Goal: Register for event/course

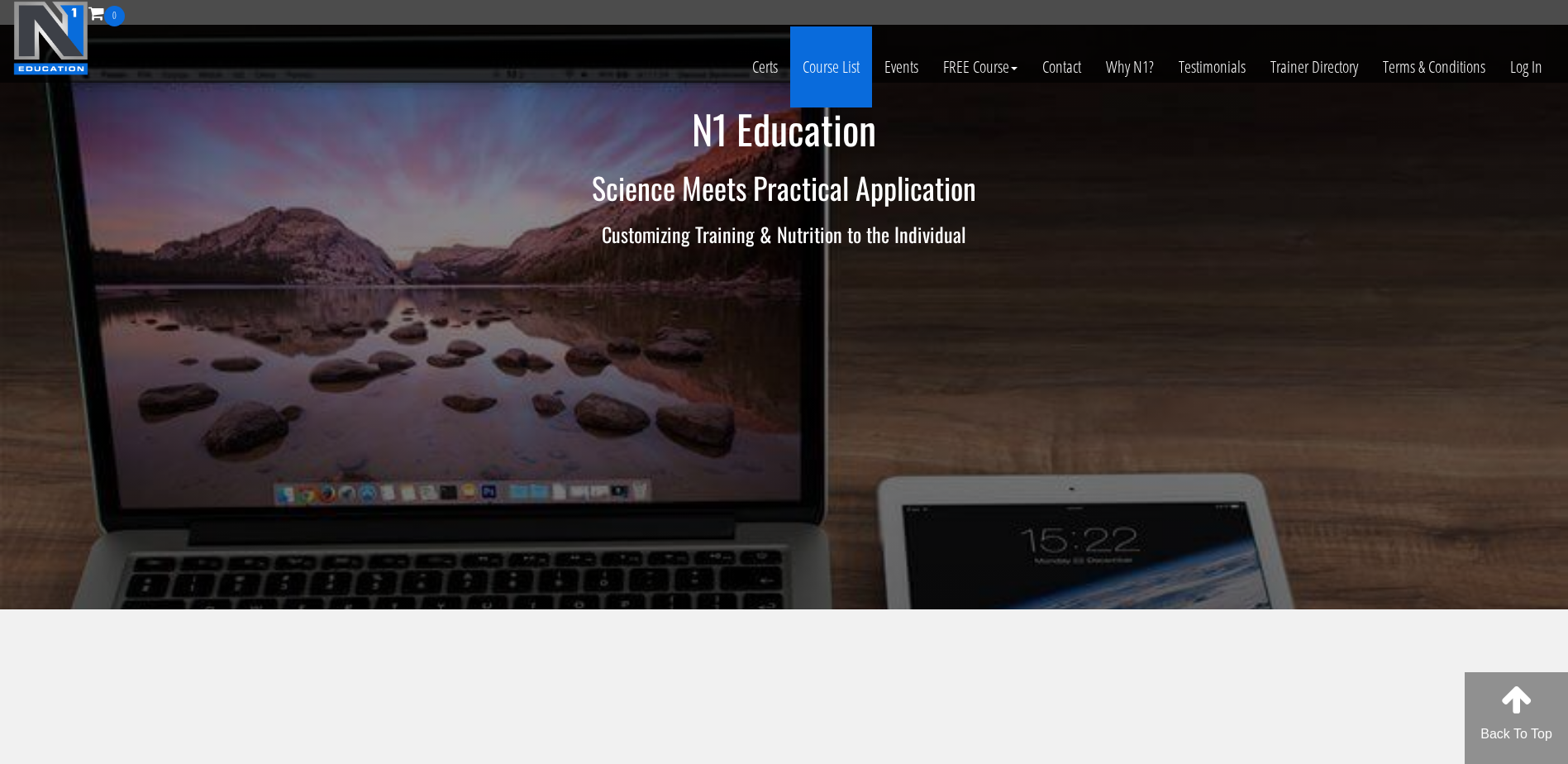
click at [800, 64] on link "Course List" at bounding box center [831, 66] width 82 height 81
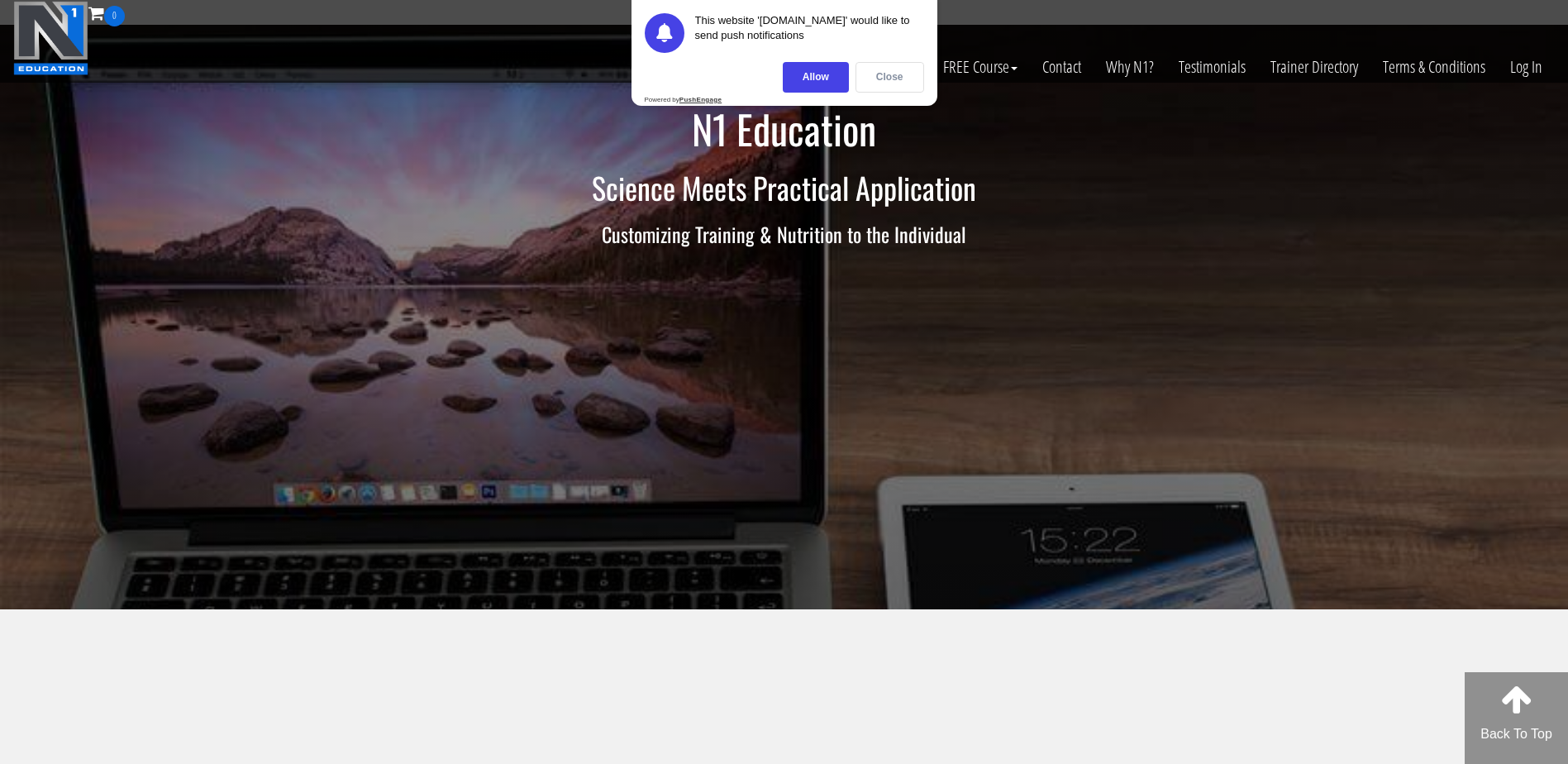
click at [922, 78] on div "Close" at bounding box center [890, 77] width 69 height 31
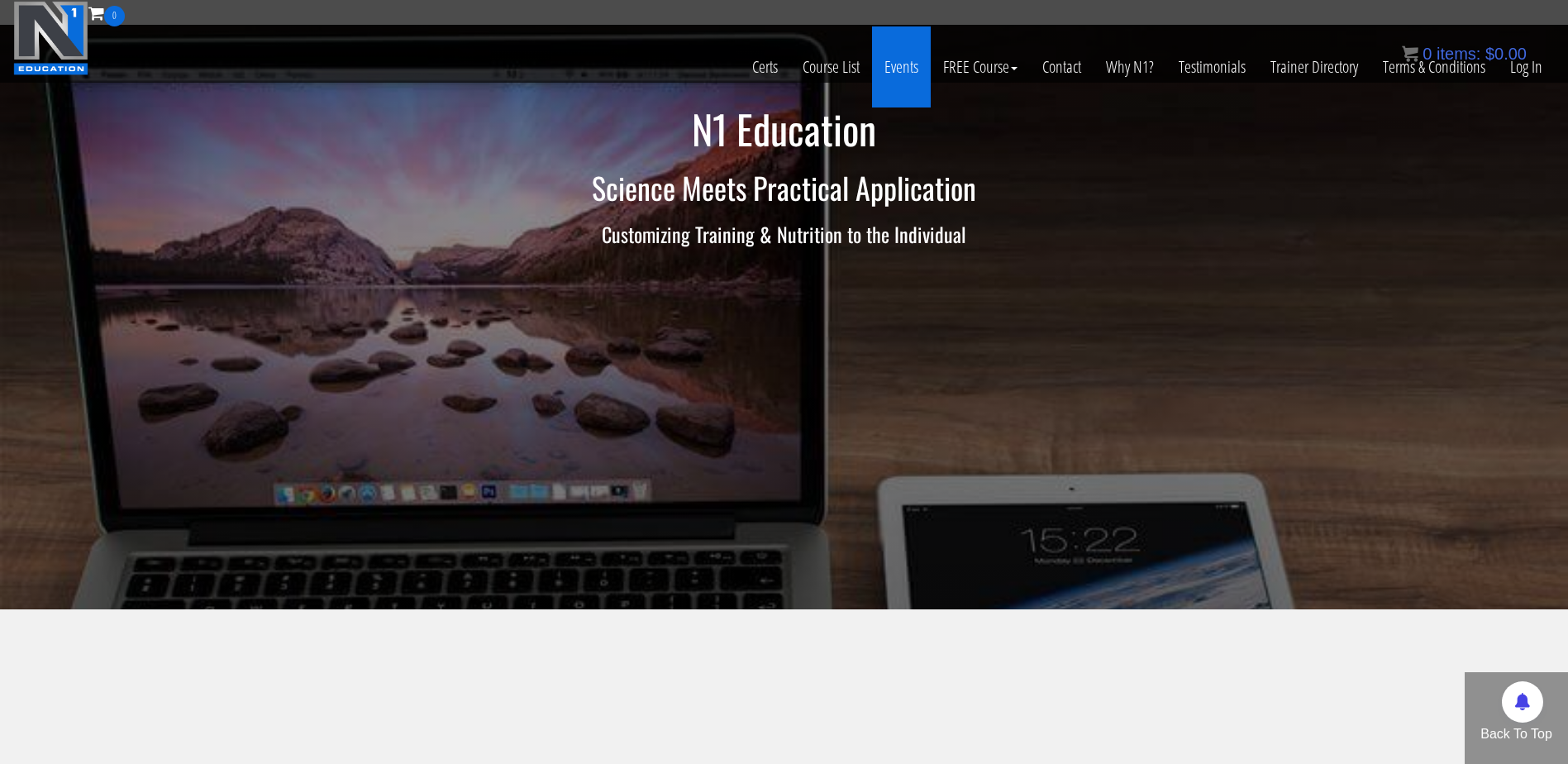
click at [887, 74] on link "Events" at bounding box center [901, 66] width 58 height 81
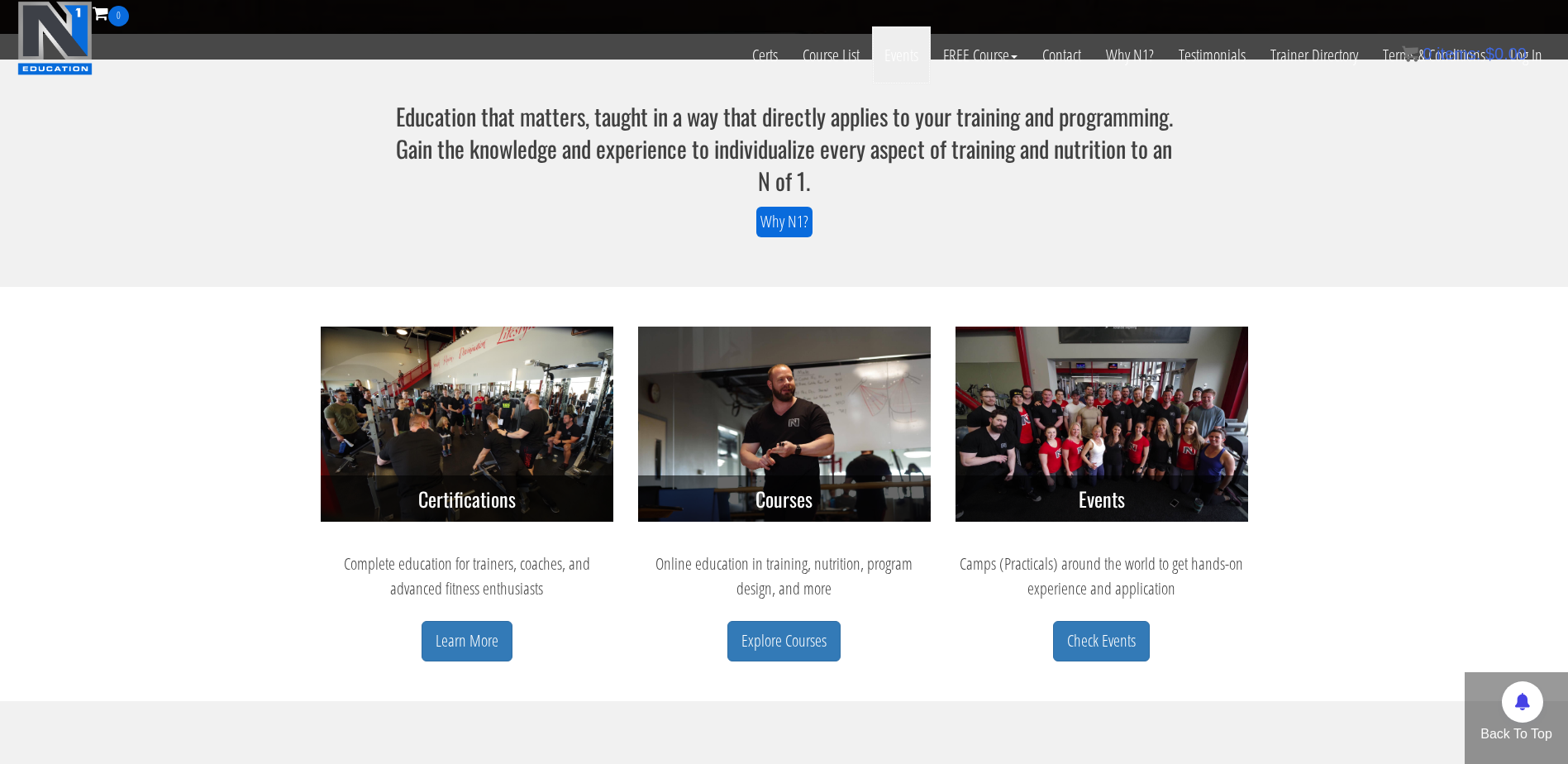
scroll to position [578, 0]
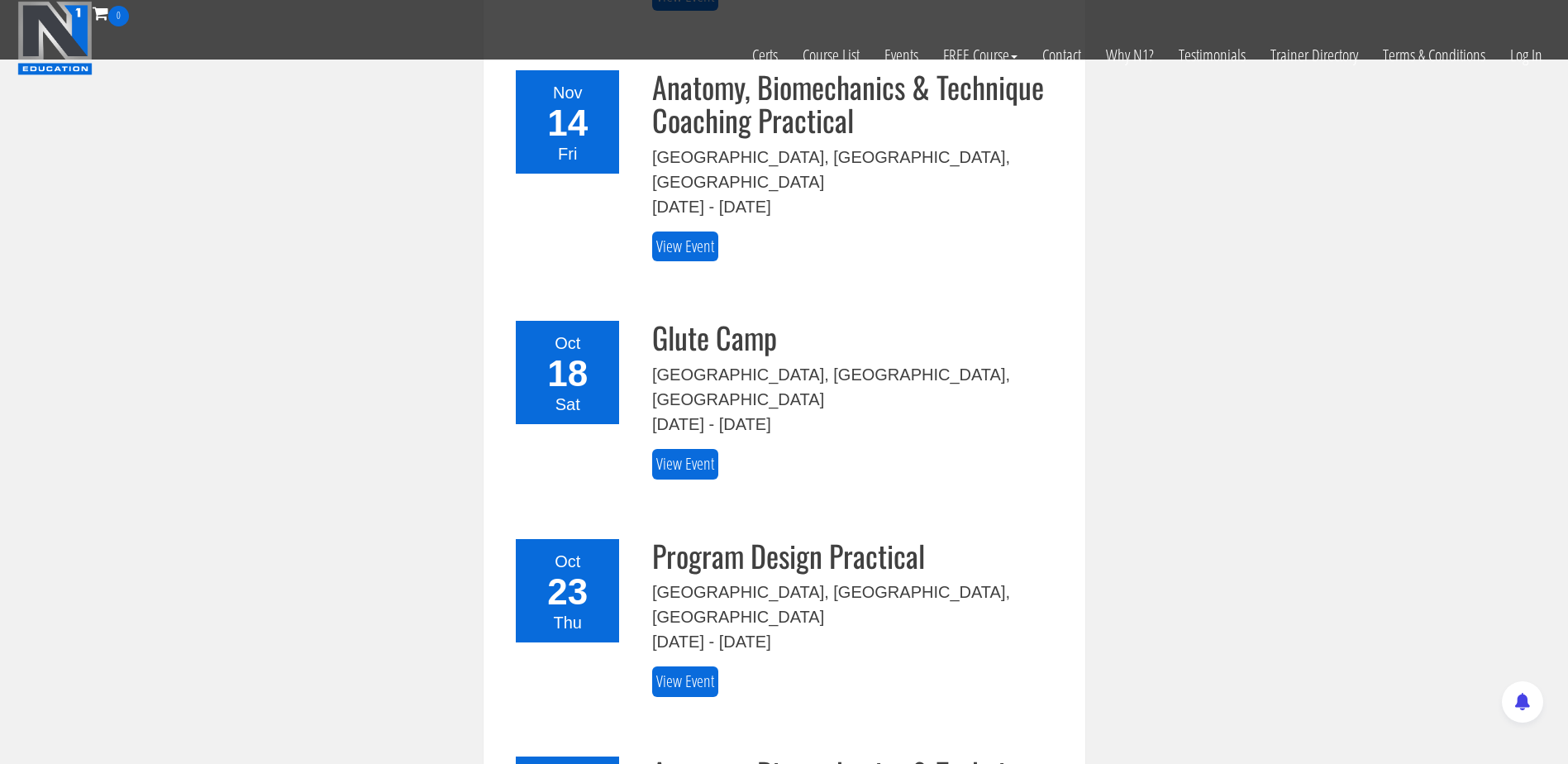
scroll to position [496, 0]
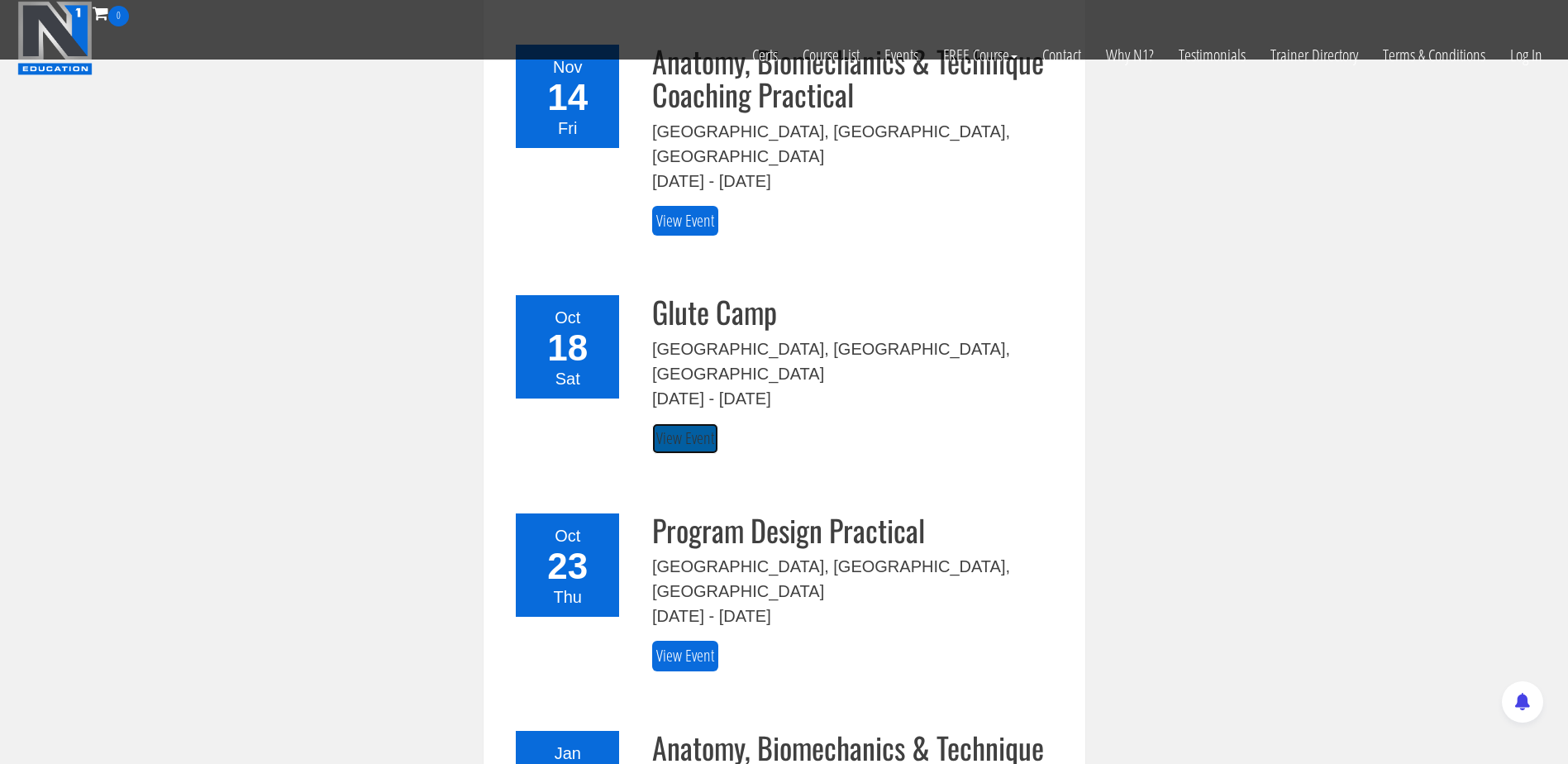
click at [686, 423] on link "View Event" at bounding box center [685, 438] width 66 height 31
click at [663, 423] on link "View Event" at bounding box center [685, 438] width 66 height 31
click at [563, 330] on div "18" at bounding box center [568, 348] width 84 height 37
click at [678, 423] on link "View Event" at bounding box center [685, 438] width 66 height 31
click at [684, 295] on h3 "Glute Camp" at bounding box center [856, 311] width 408 height 33
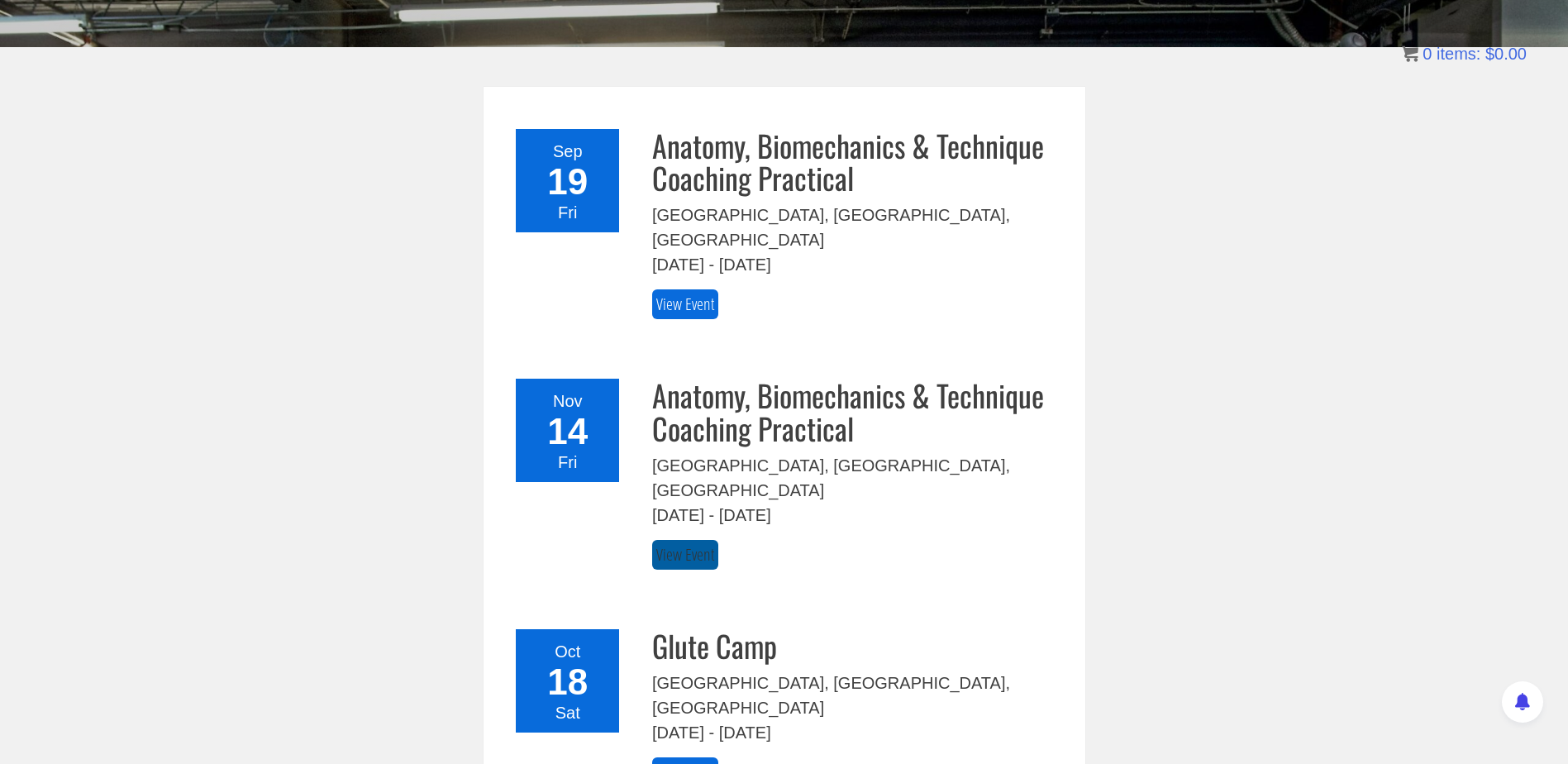
scroll to position [271, 0]
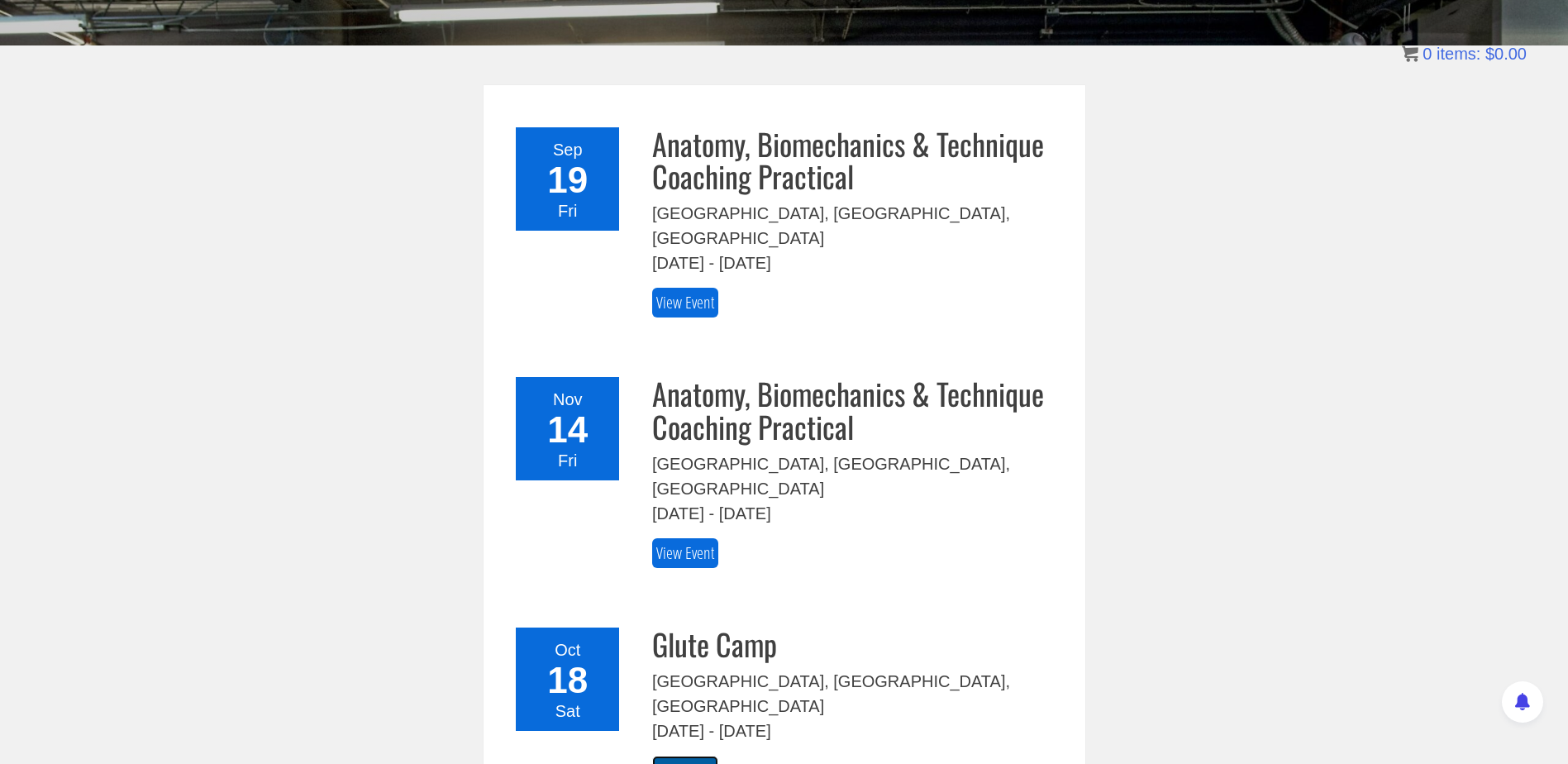
click at [699, 755] on link "View Event" at bounding box center [685, 770] width 66 height 31
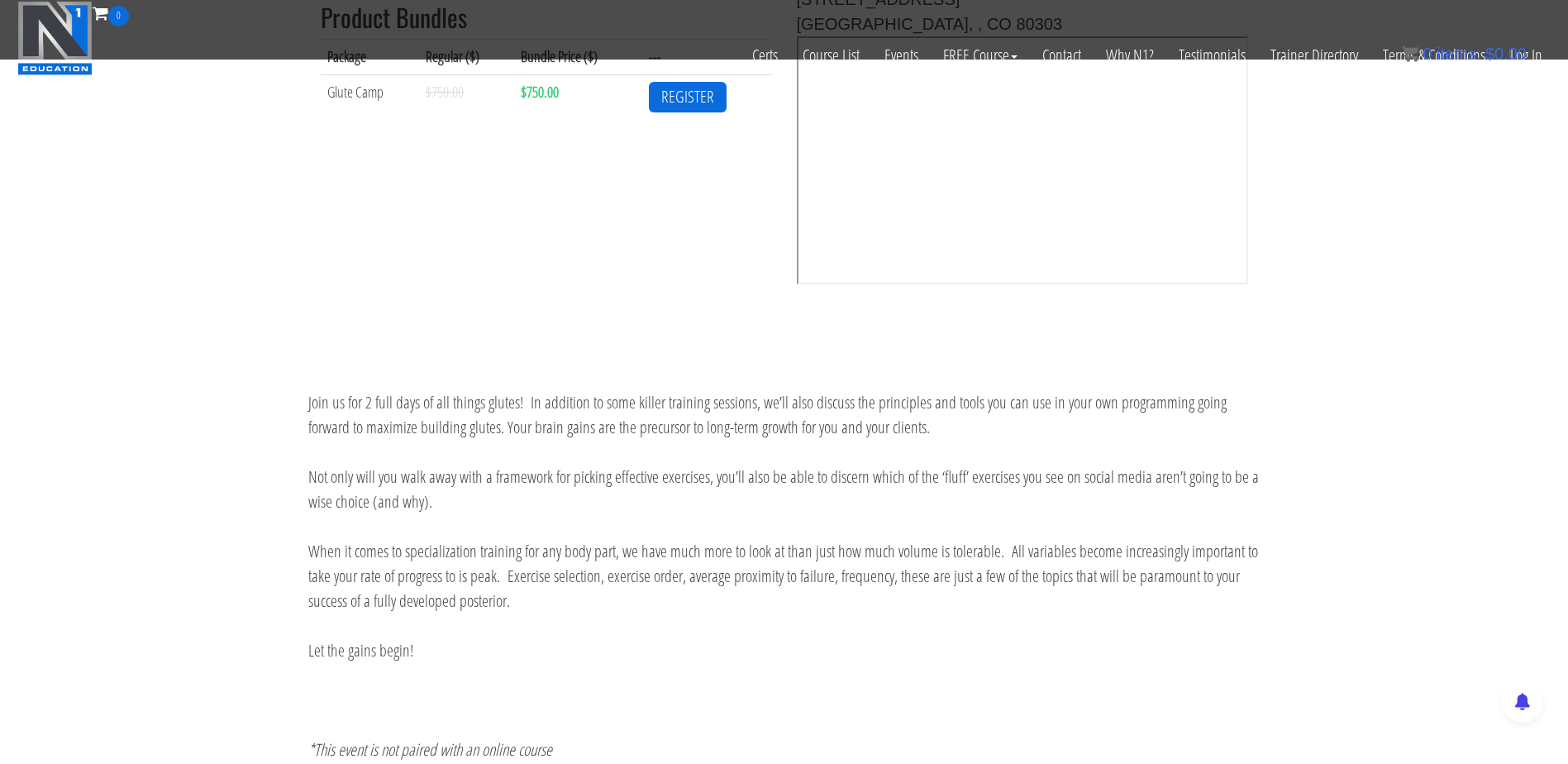
scroll to position [744, 0]
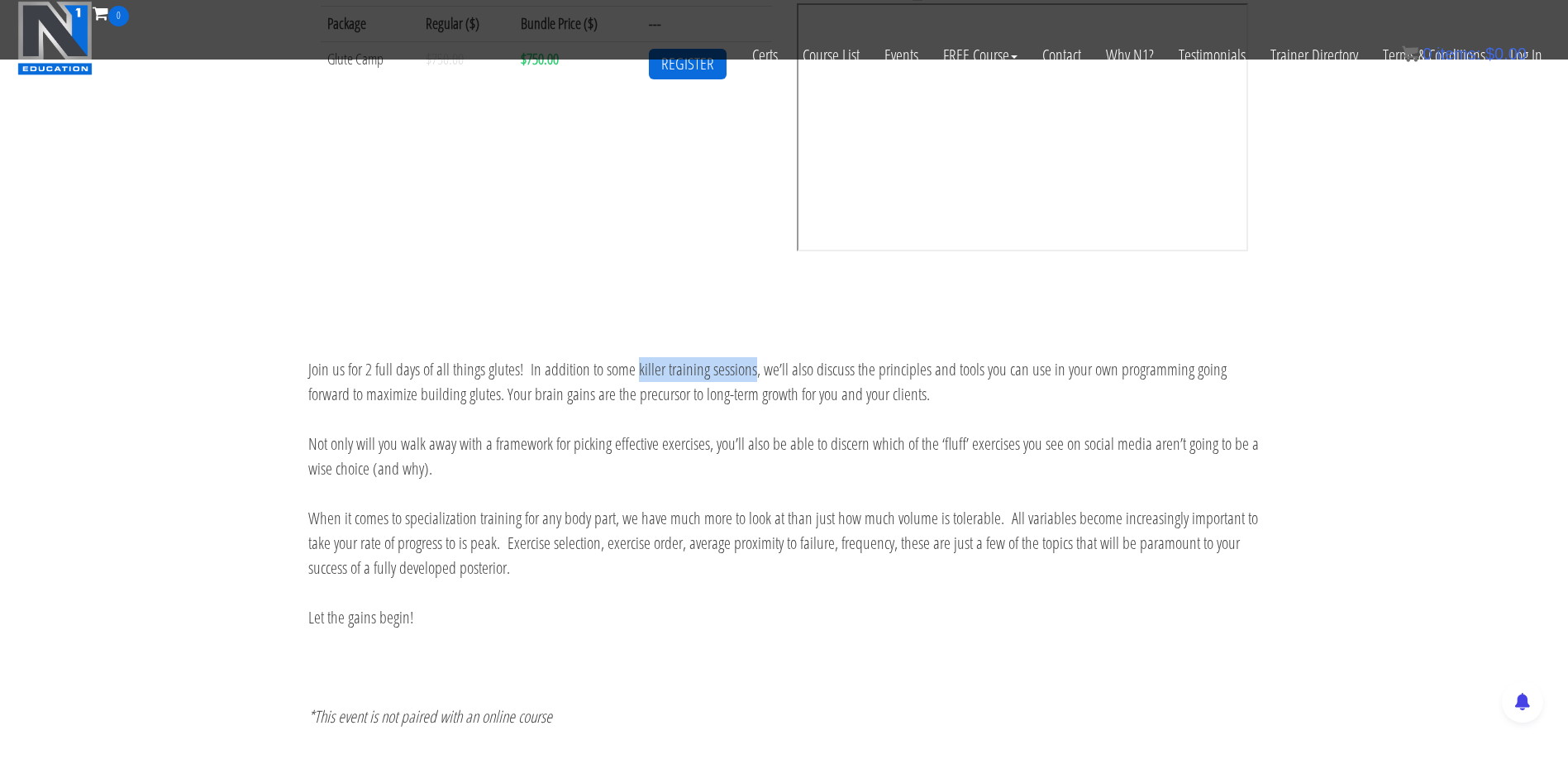
drag, startPoint x: 637, startPoint y: 371, endPoint x: 751, endPoint y: 331, distance: 120.8
click at [751, 331] on section "Join us for 2 full days of all things glutes! In addition to some killer traini…" at bounding box center [784, 556] width 1568 height 496
click at [527, 536] on p "When it comes to specialization training for any body part, we have much more t…" at bounding box center [784, 542] width 952 height 74
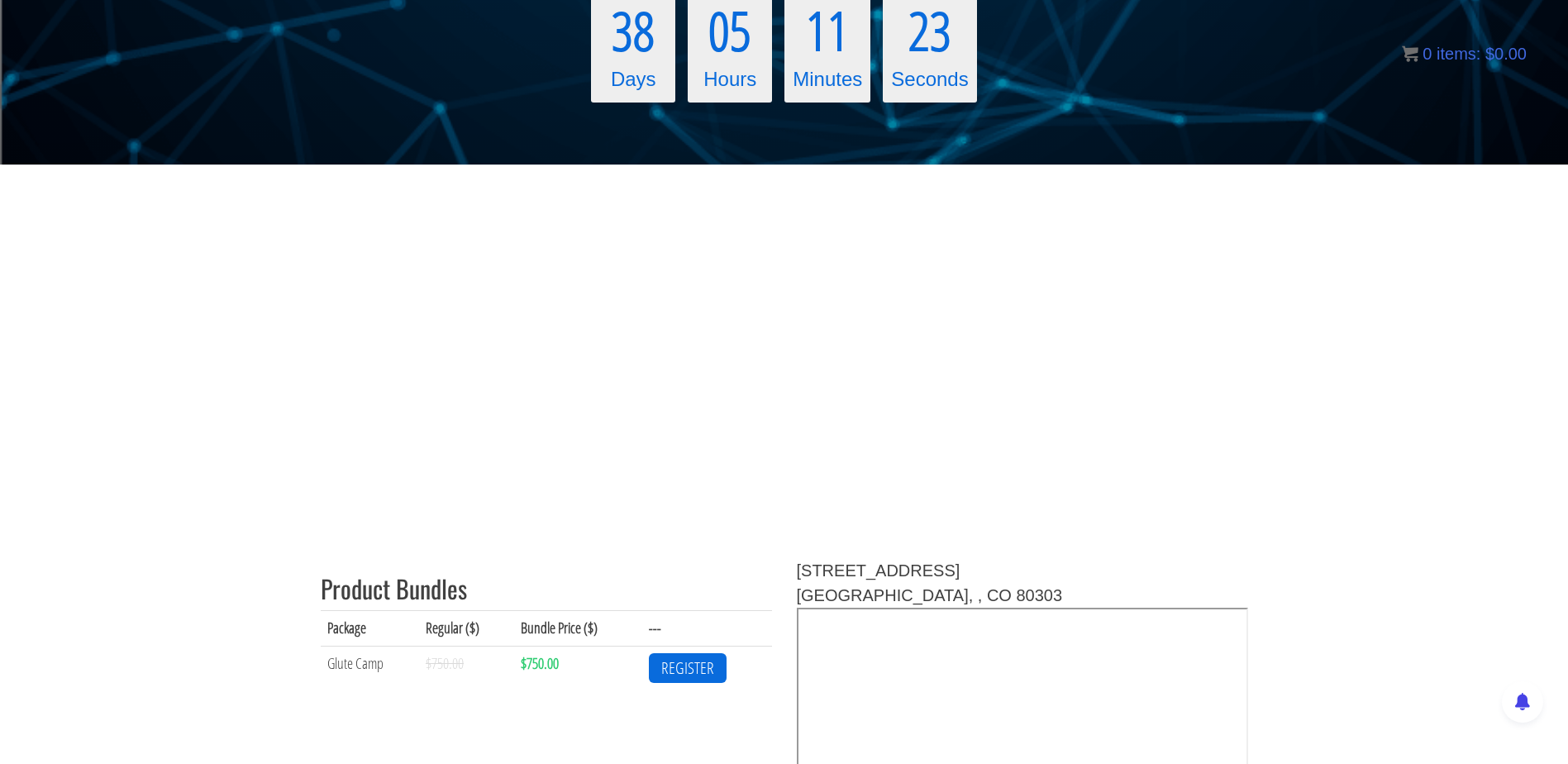
scroll to position [340, 0]
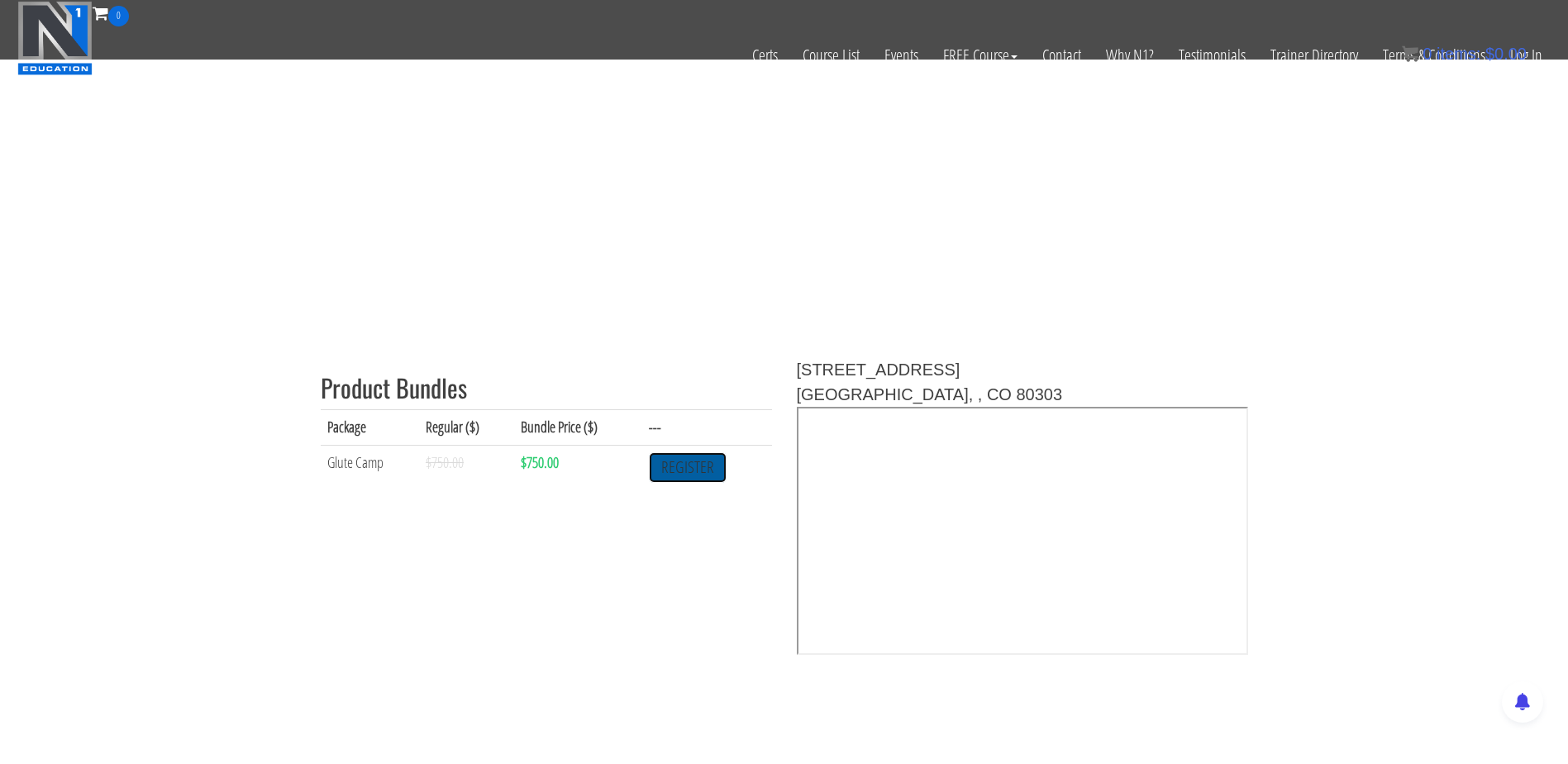
click at [686, 456] on link "REGISTER" at bounding box center [687, 467] width 78 height 31
click at [703, 468] on link "REGISTER" at bounding box center [687, 467] width 78 height 31
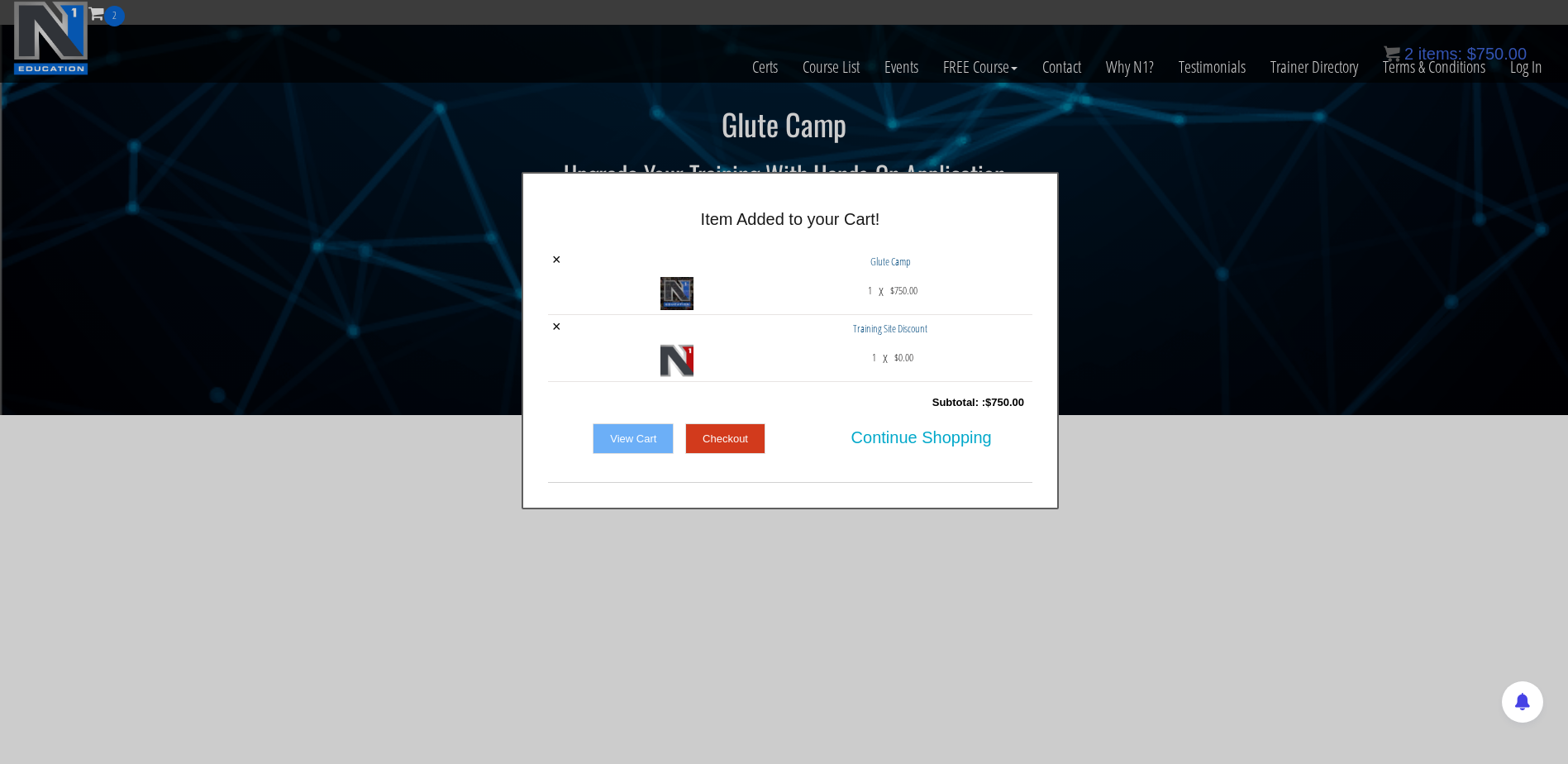
click at [1004, 126] on div at bounding box center [784, 382] width 1568 height 764
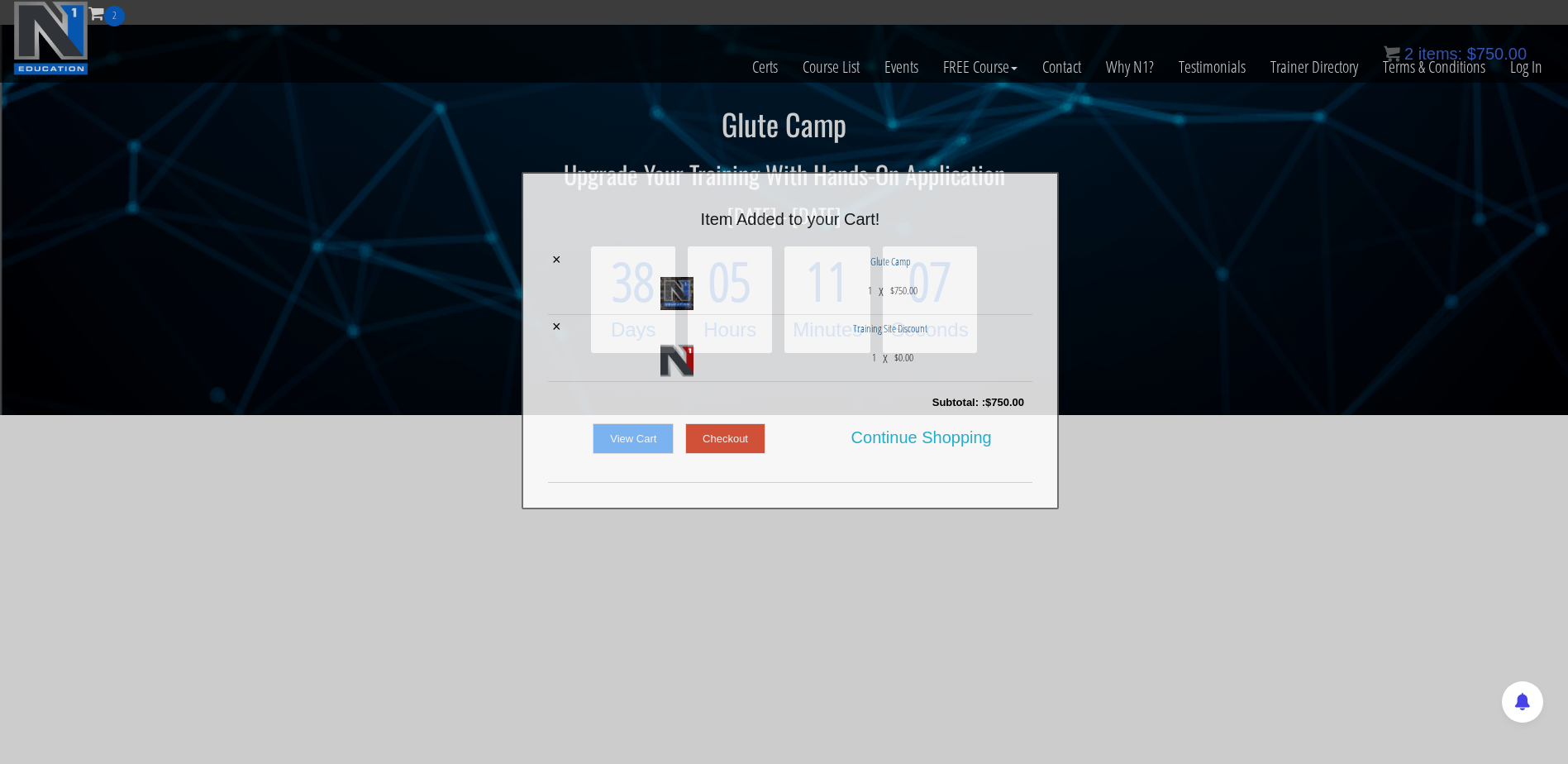
click at [1004, 126] on div at bounding box center [784, 382] width 1568 height 764
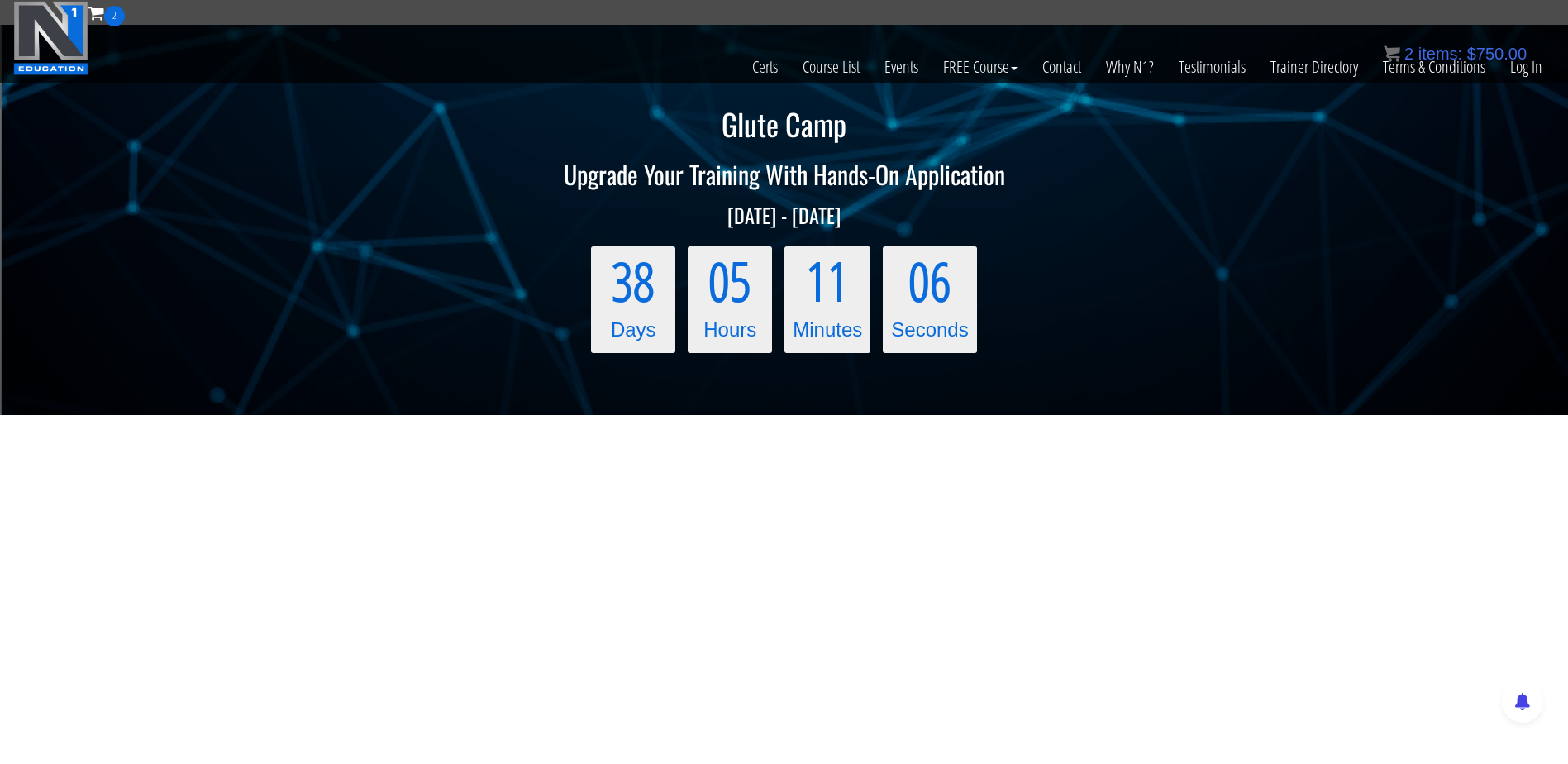
click at [1047, 129] on h1 "Glute Camp" at bounding box center [784, 124] width 1568 height 33
click at [830, 78] on link "Course List" at bounding box center [831, 66] width 82 height 81
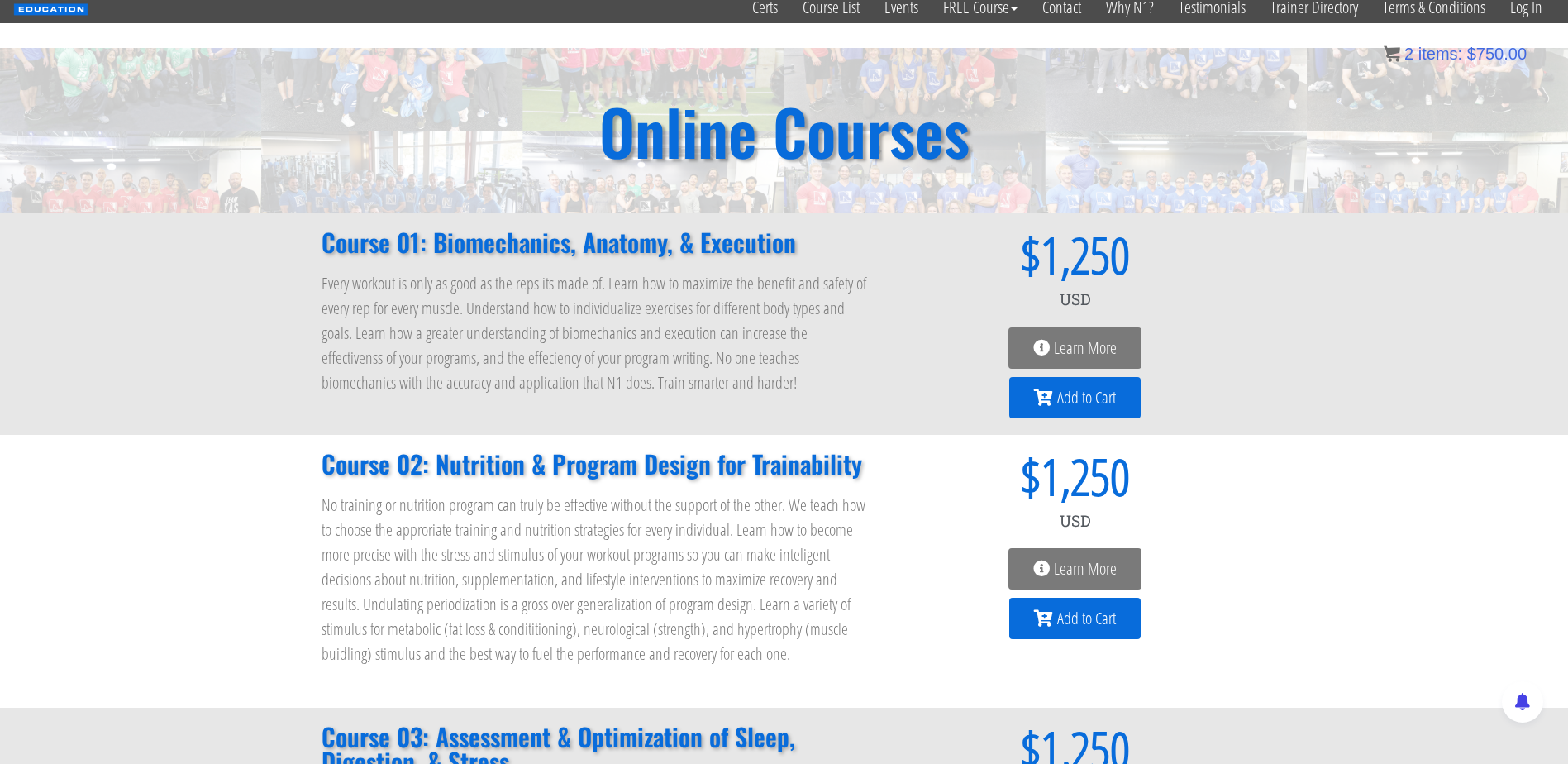
scroll to position [2, 0]
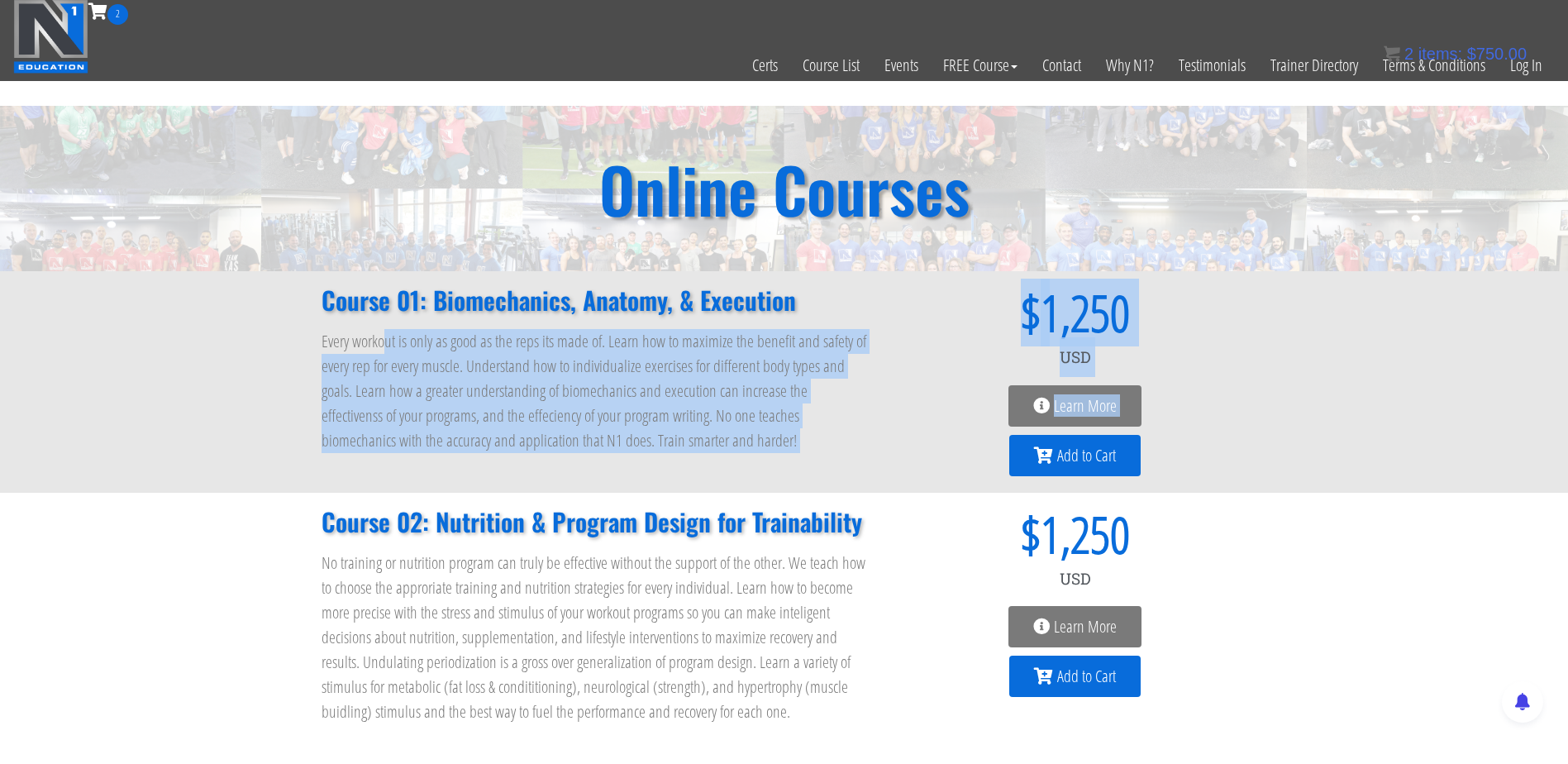
drag, startPoint x: 843, startPoint y: 370, endPoint x: 924, endPoint y: 454, distance: 116.7
click at [924, 454] on div "Course 01: Biomechanics, Anatomy, & Execution Every workout is only as good as …" at bounding box center [784, 382] width 942 height 222
drag, startPoint x: 924, startPoint y: 454, endPoint x: 832, endPoint y: 224, distance: 247.7
click at [886, 352] on div "Course 01: Biomechanics, Anatomy, & Execution Every workout is only as good as …" at bounding box center [784, 382] width 942 height 222
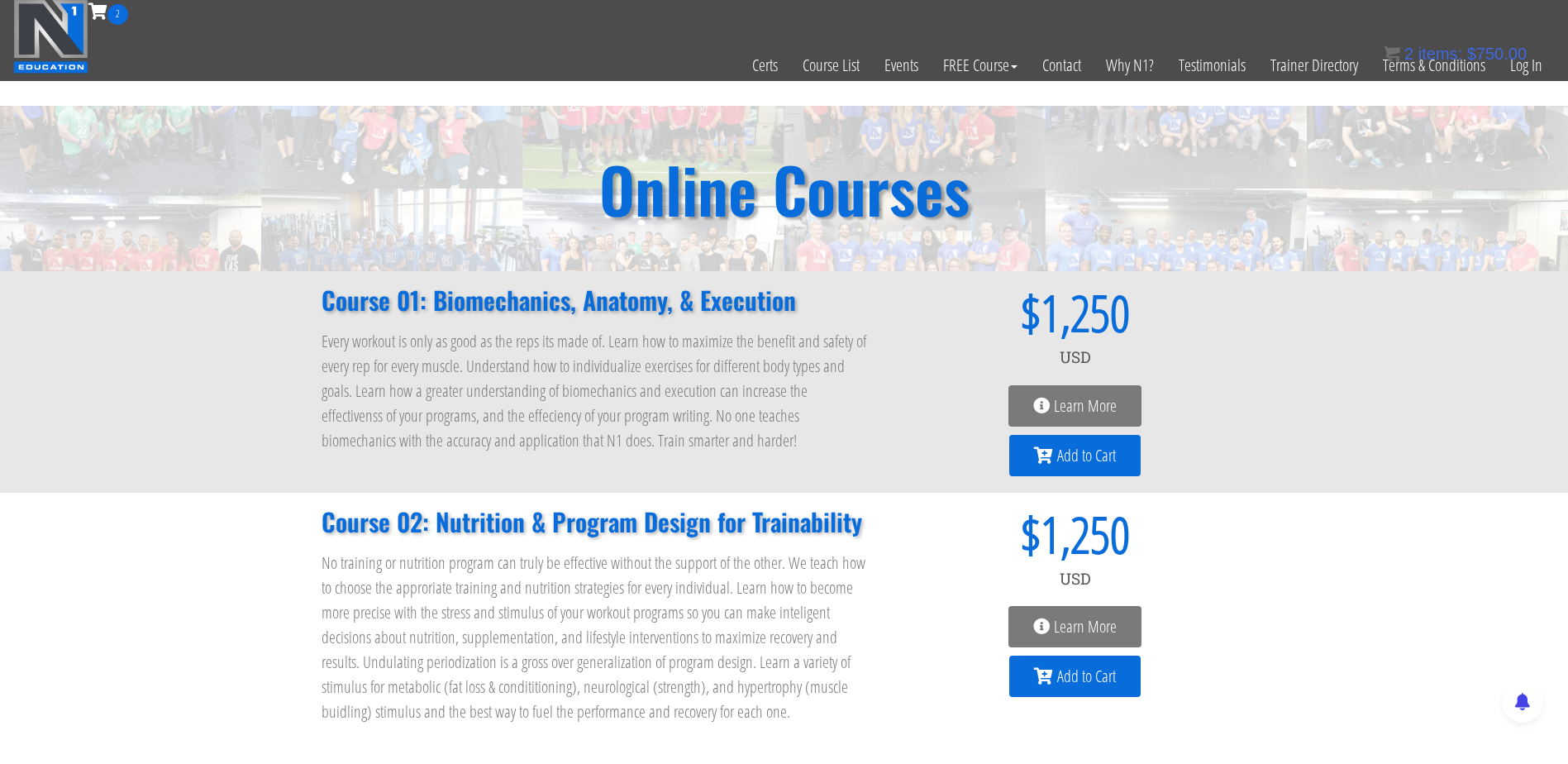
click at [608, 410] on p "Every workout is only as good as the reps its made of. Learn how to maximize th…" at bounding box center [596, 391] width 549 height 124
click at [806, 68] on link "Course List" at bounding box center [831, 65] width 82 height 81
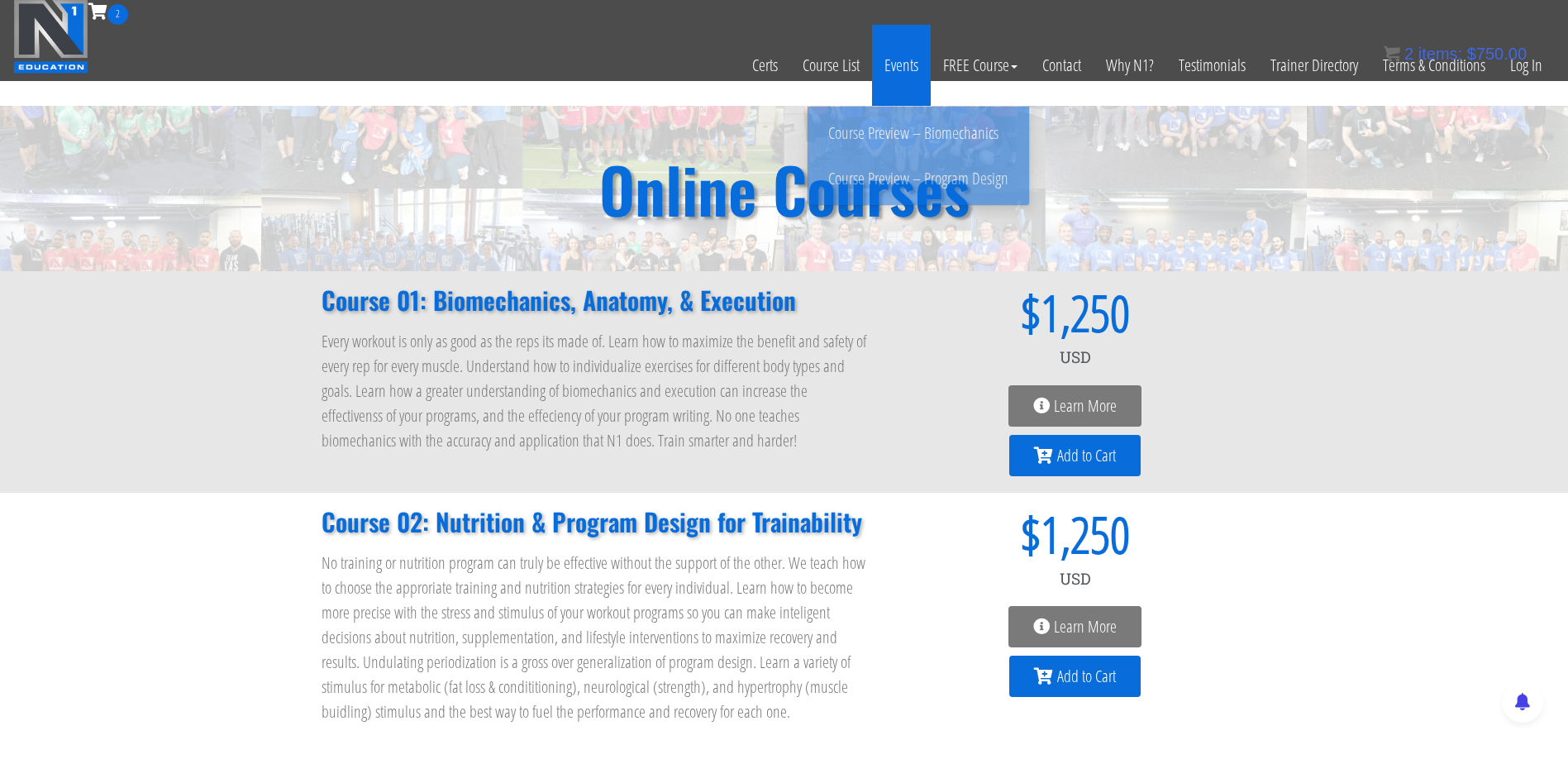
click at [909, 65] on link "Events" at bounding box center [901, 65] width 58 height 81
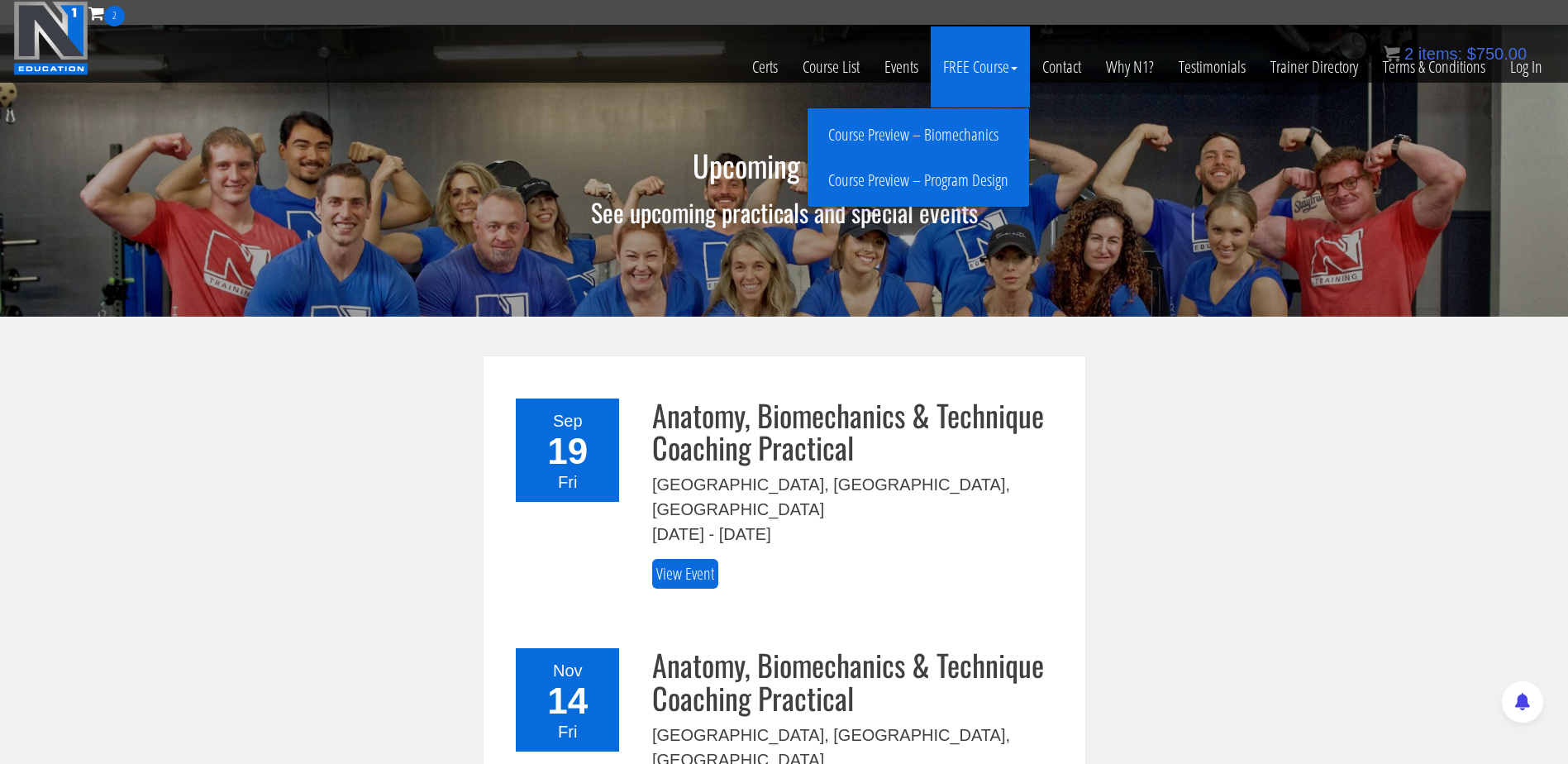
click at [974, 135] on link "Course Preview – Biomechanics" at bounding box center [918, 134] width 213 height 29
